Goal: Browse casually

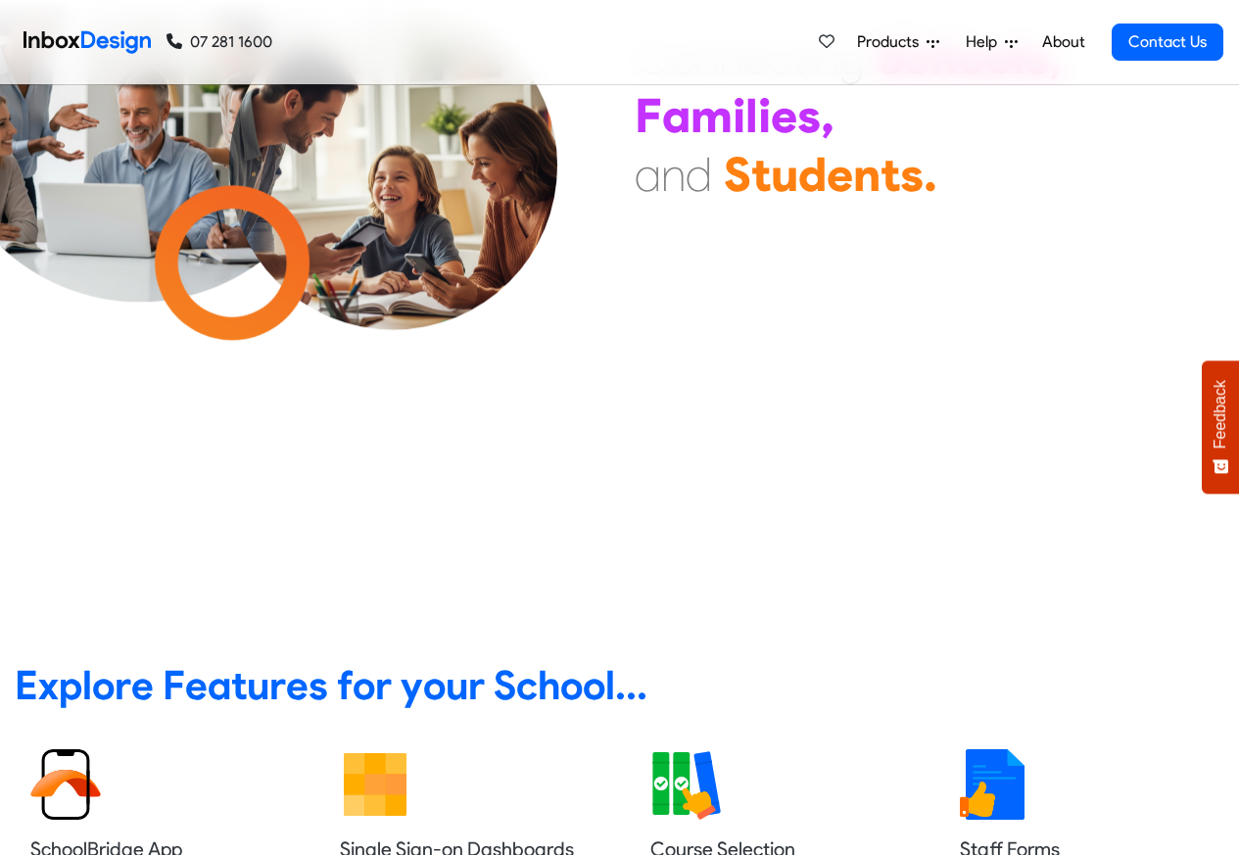
scroll to position [118, 0]
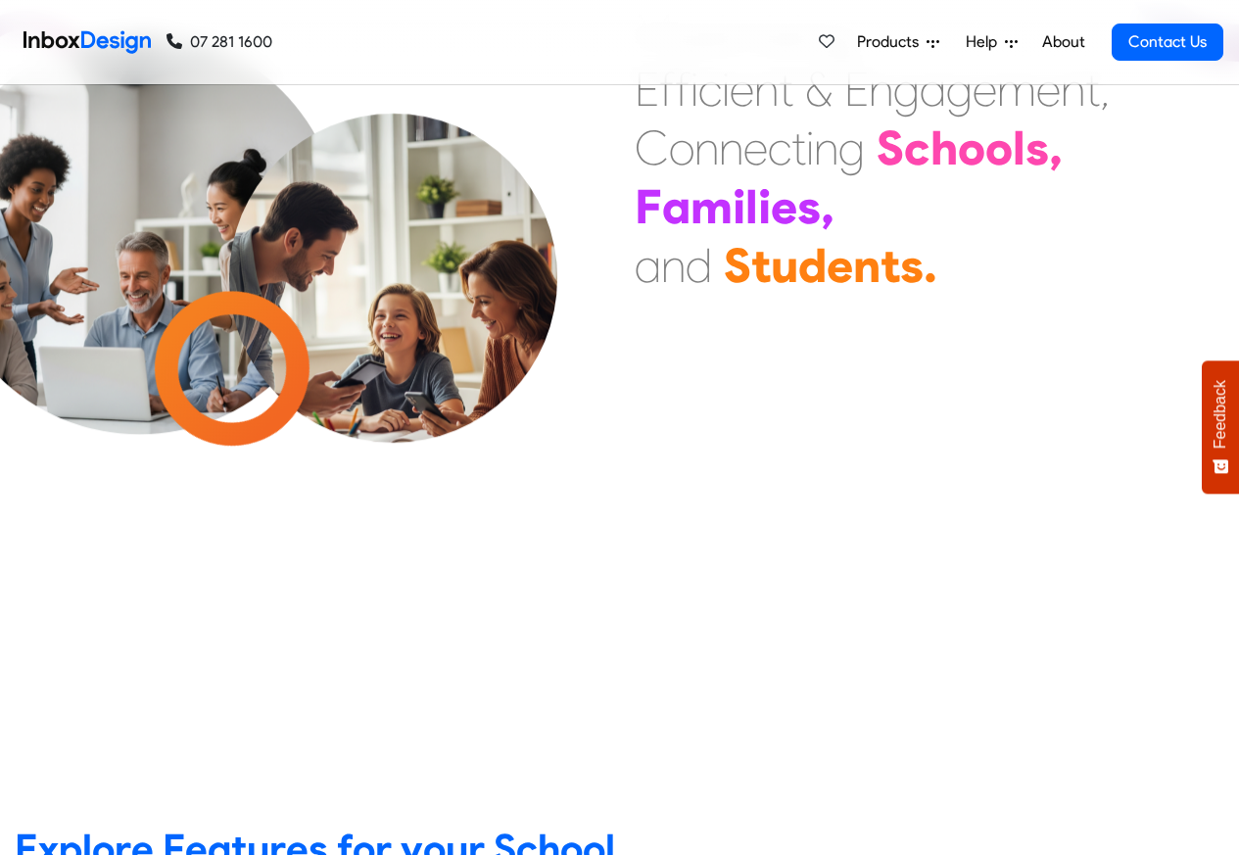
checkbox input "true"
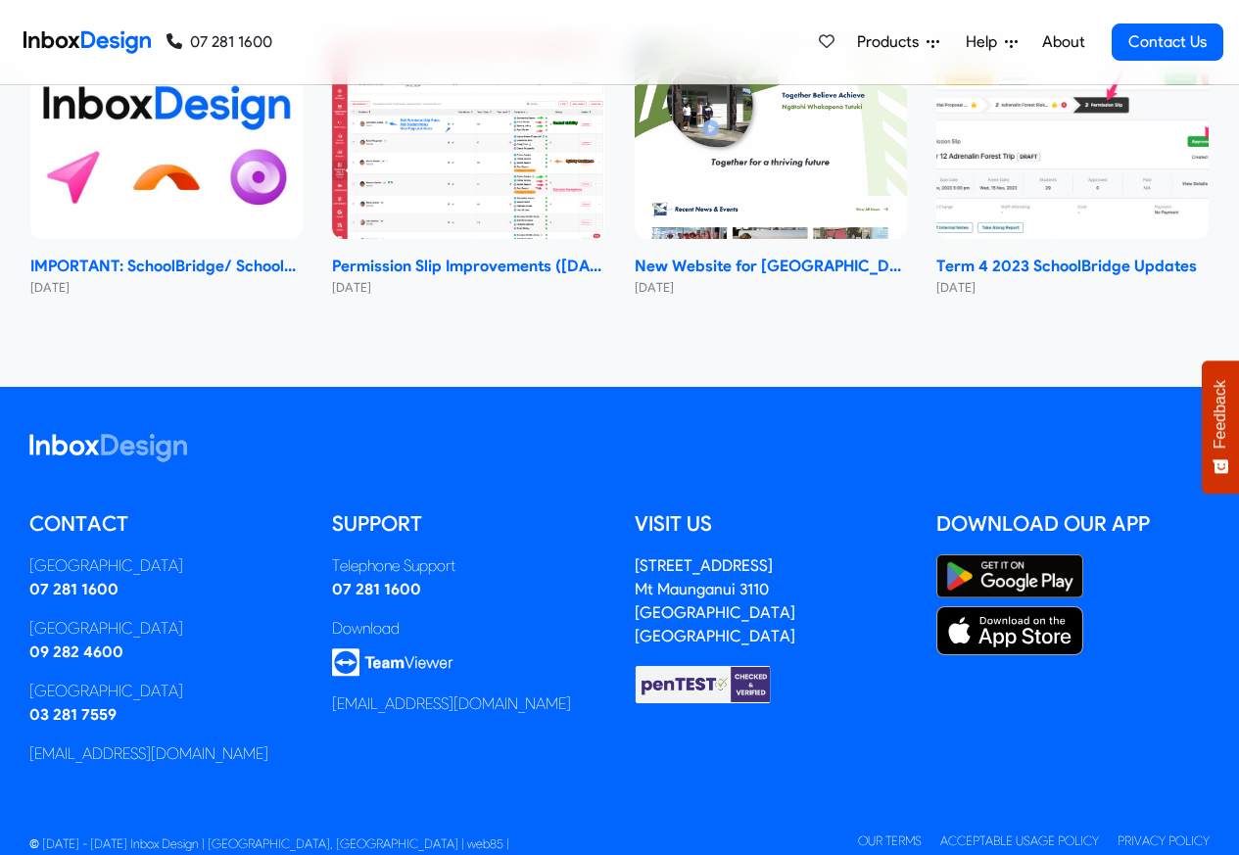
checkbox input "true"
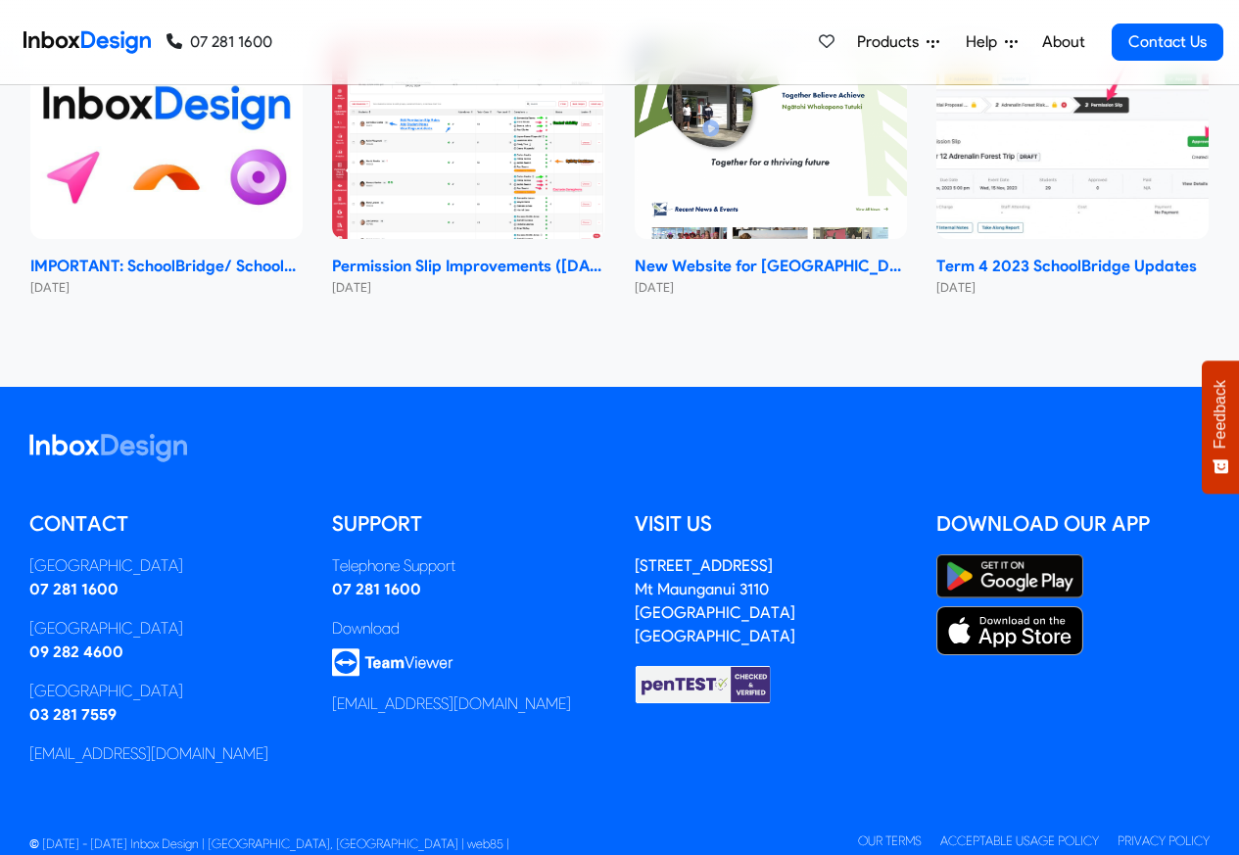
checkbox input "true"
